Goal: Information Seeking & Learning: Learn about a topic

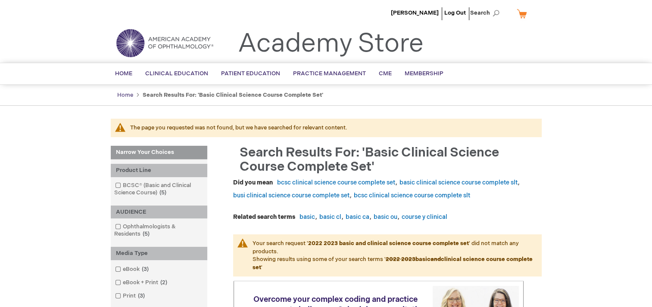
click at [125, 94] on link "Home" at bounding box center [125, 95] width 16 height 7
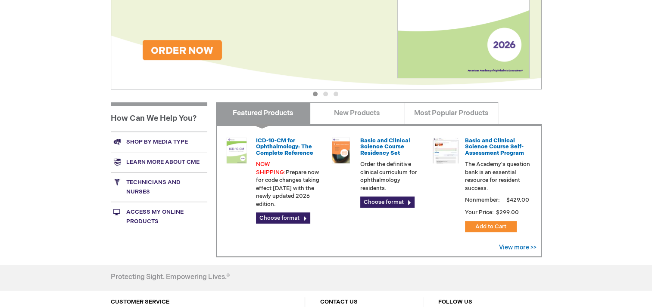
scroll to position [245, 0]
click at [523, 249] on link "View more >>" at bounding box center [517, 248] width 37 height 7
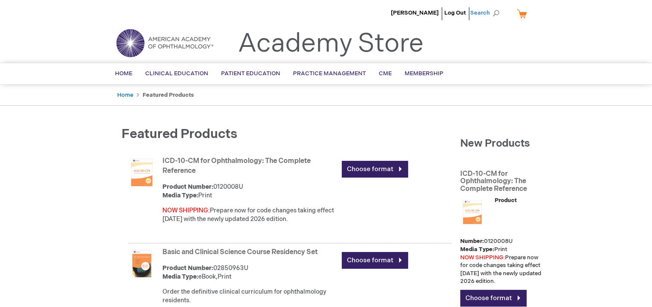
click at [487, 12] on span "Search" at bounding box center [486, 12] width 33 height 17
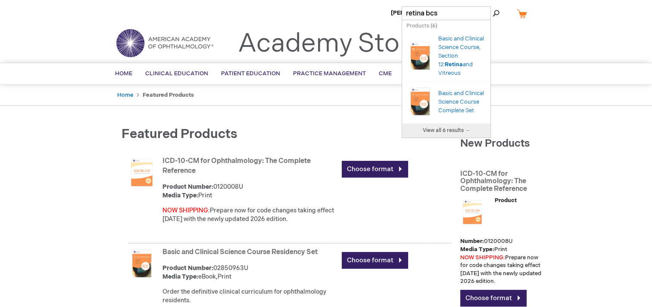
type input "retina bcsc"
click at [453, 53] on link "Basic and Clinical Science Course, Section 12: Retina and Vitreous" at bounding box center [461, 55] width 46 height 41
click at [426, 71] on img "Search Autocomplete Result" at bounding box center [420, 56] width 28 height 34
click at [448, 68] on span "Retina" at bounding box center [453, 64] width 18 height 7
click at [448, 76] on link "Basic and Clinical Science Course, Section 12: Retina and Vitreous" at bounding box center [461, 55] width 46 height 41
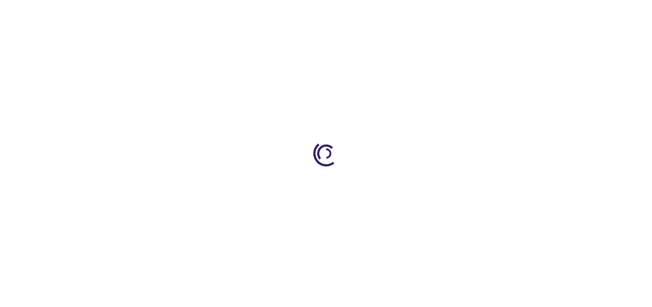
type input "0"
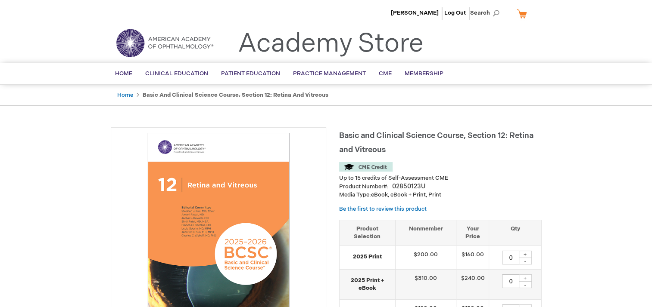
click at [367, 168] on img at bounding box center [365, 166] width 53 height 9
click at [379, 76] on span "CME" at bounding box center [385, 73] width 13 height 7
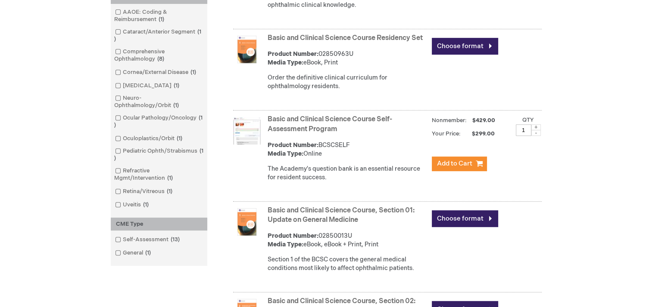
scroll to position [346, 0]
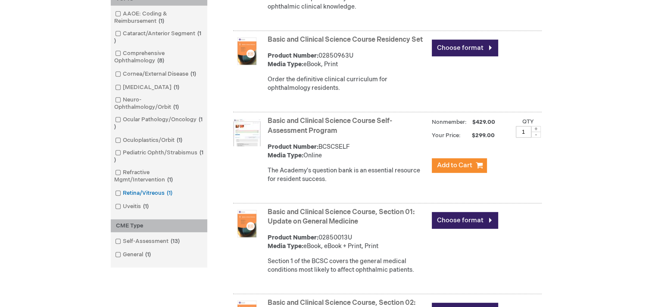
click at [126, 196] on link "Retina/Vitreous 1 item" at bounding box center [144, 193] width 63 height 8
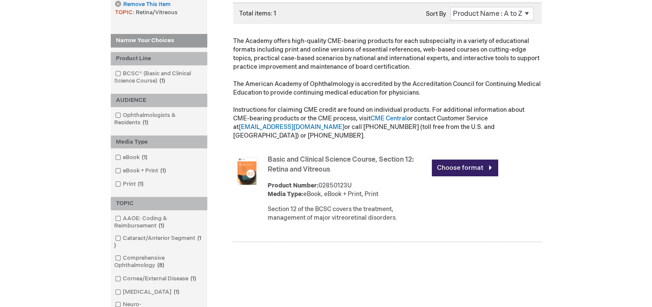
scroll to position [146, 0]
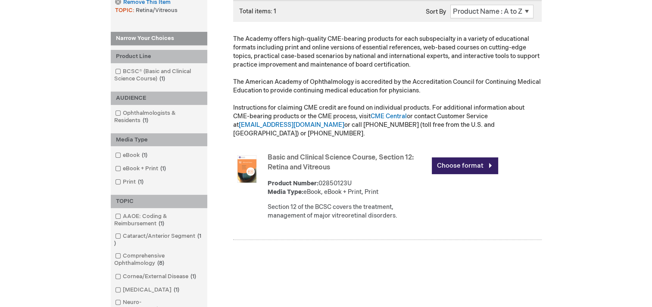
click at [259, 162] on img at bounding box center [247, 169] width 28 height 28
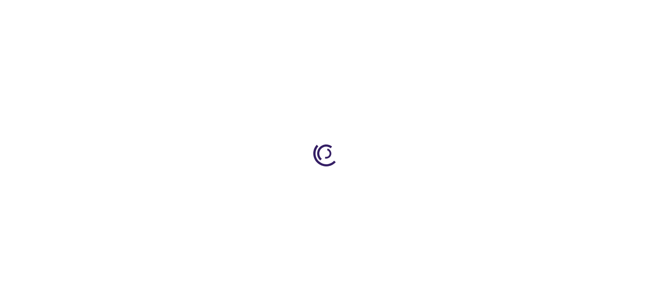
type input "0"
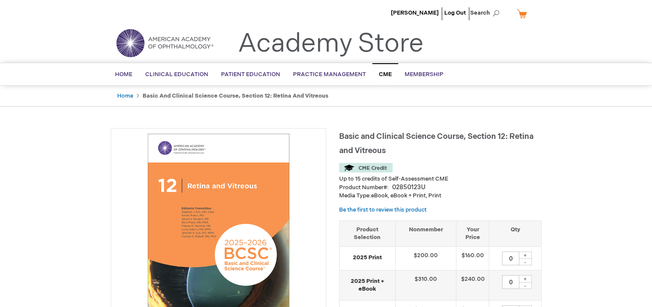
click at [384, 76] on span "CME" at bounding box center [385, 74] width 13 height 7
